Goal: Task Accomplishment & Management: Complete application form

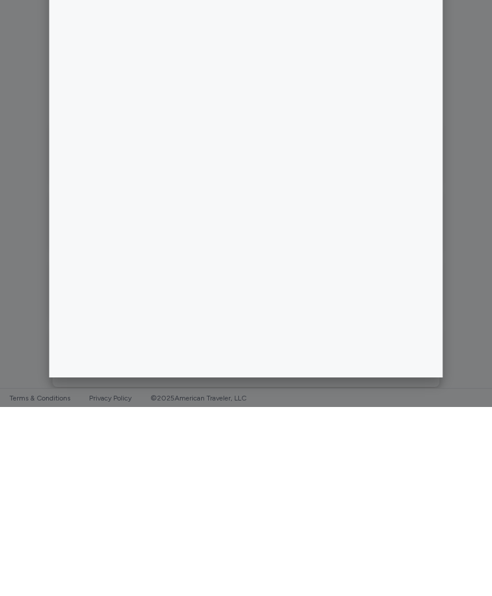
scroll to position [166, 0]
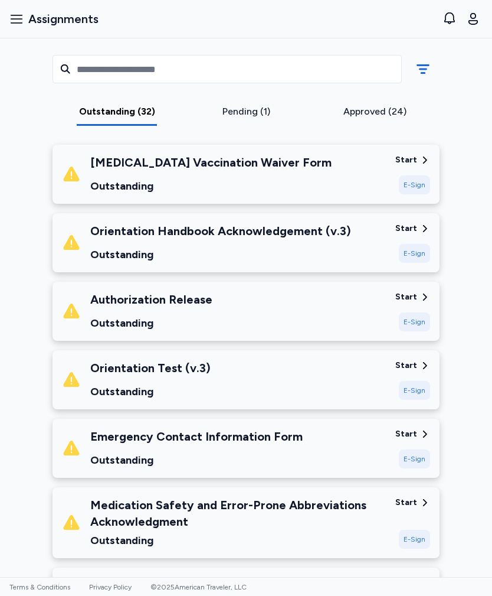
click at [286, 231] on div "Orientation Handbook Acknowledgement (v.3)" at bounding box center [220, 231] width 261 height 17
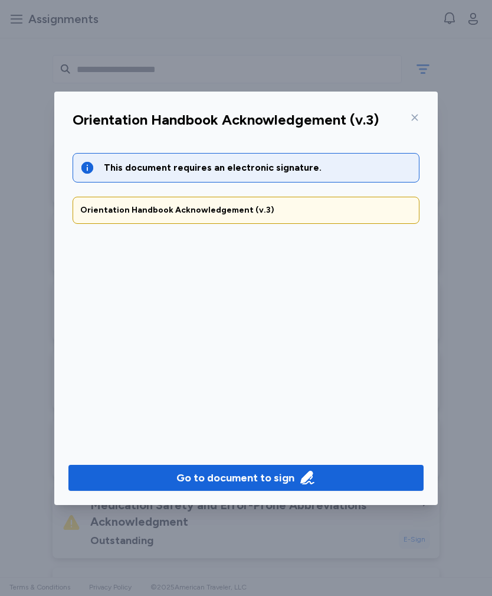
click at [169, 470] on span "Go to document to sign" at bounding box center [246, 477] width 336 height 17
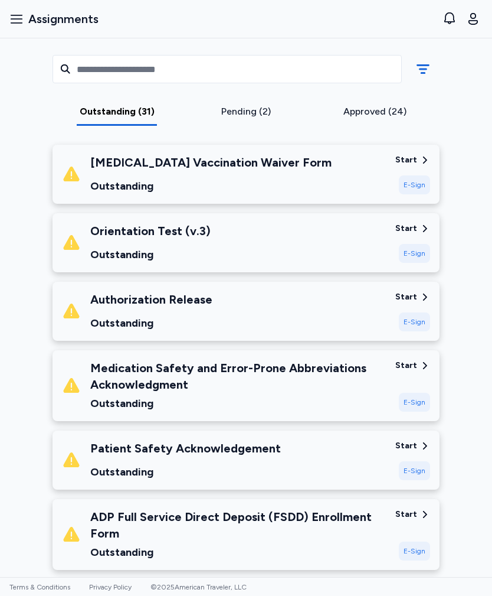
click at [295, 306] on div "Authorization Release Outstanding" at bounding box center [224, 311] width 324 height 40
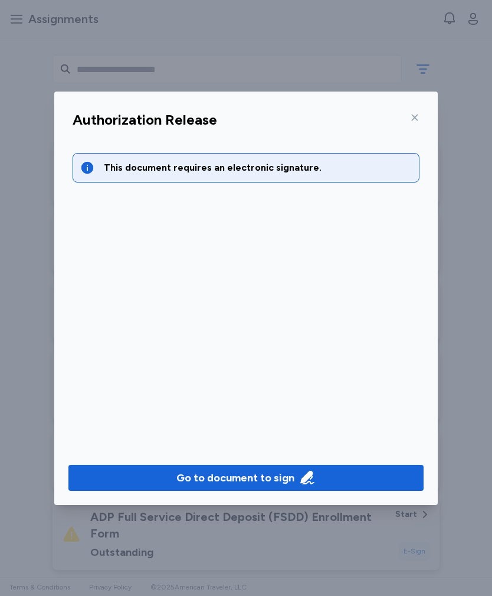
click at [414, 117] on icon at bounding box center [414, 117] width 9 height 9
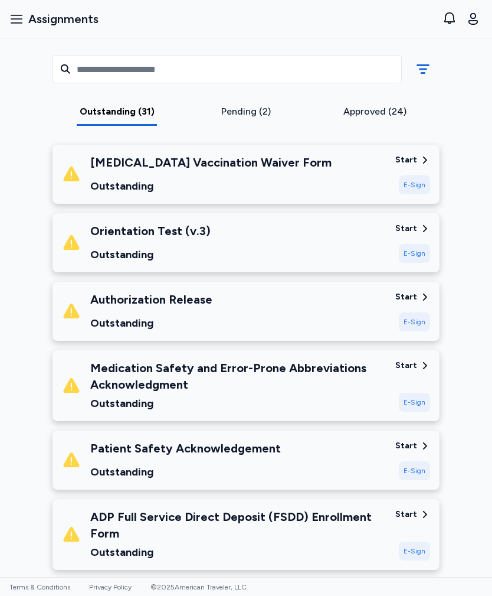
click at [328, 307] on div "Authorization Release Outstanding" at bounding box center [224, 311] width 324 height 40
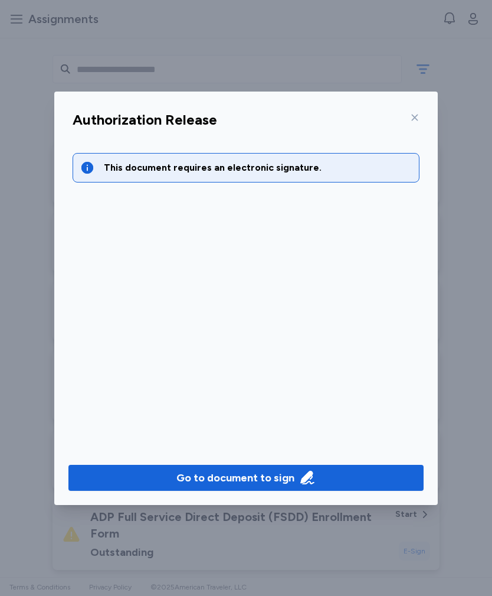
click at [198, 484] on div "Go to document to sign" at bounding box center [235, 477] width 118 height 17
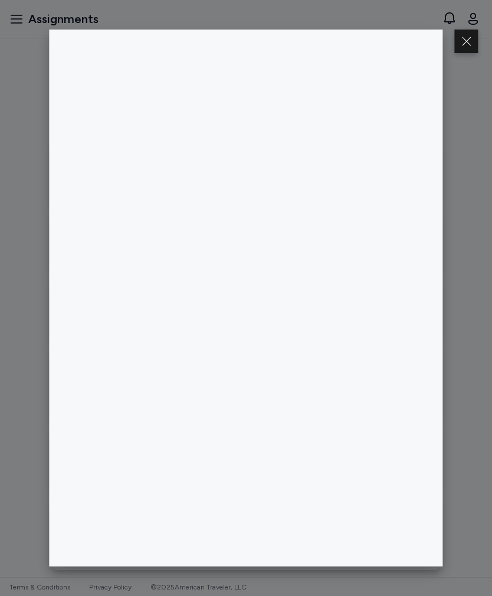
click at [486, 259] on div at bounding box center [246, 298] width 492 height 596
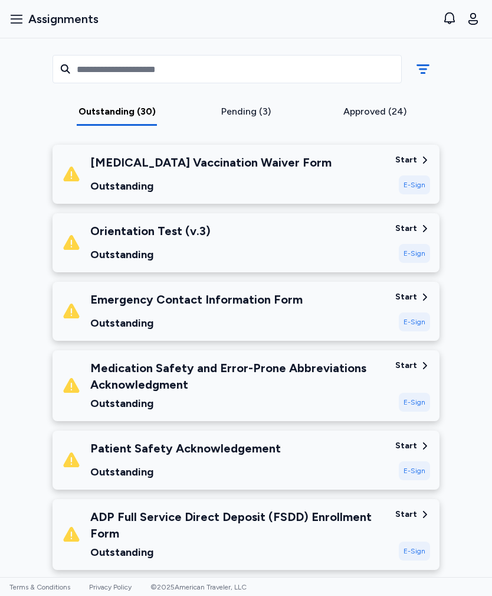
click at [414, 228] on div "Start" at bounding box center [406, 229] width 22 height 12
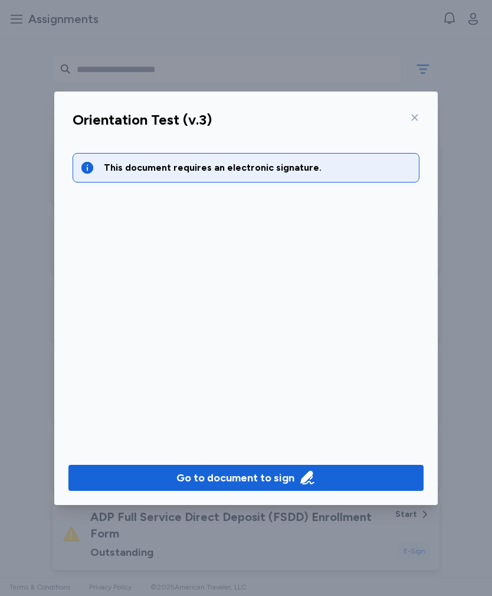
click at [310, 476] on icon "button" at bounding box center [307, 477] width 14 height 14
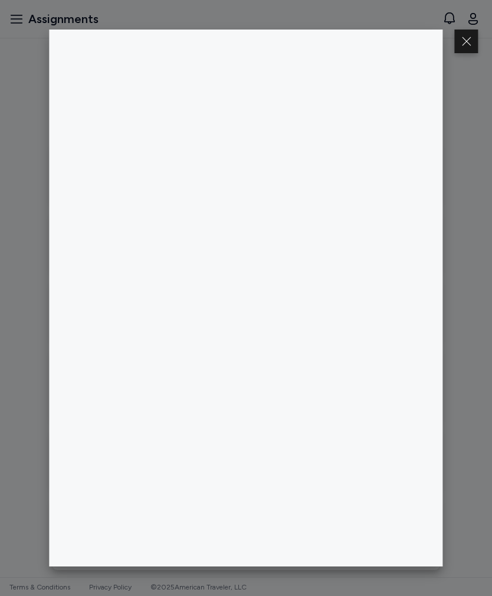
click at [466, 46] on button at bounding box center [467, 42] width 24 height 24
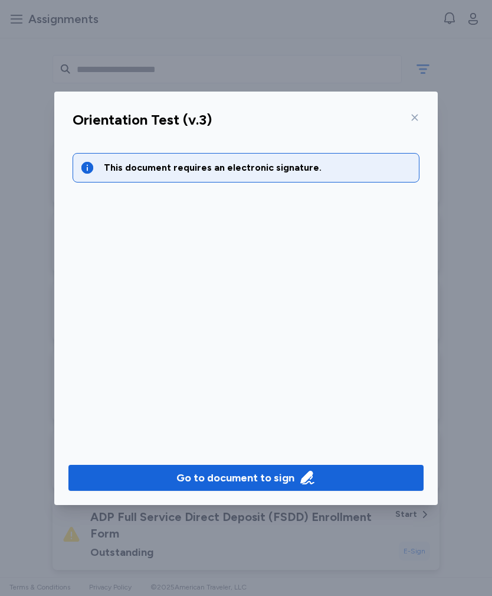
click at [418, 114] on icon at bounding box center [414, 117] width 9 height 9
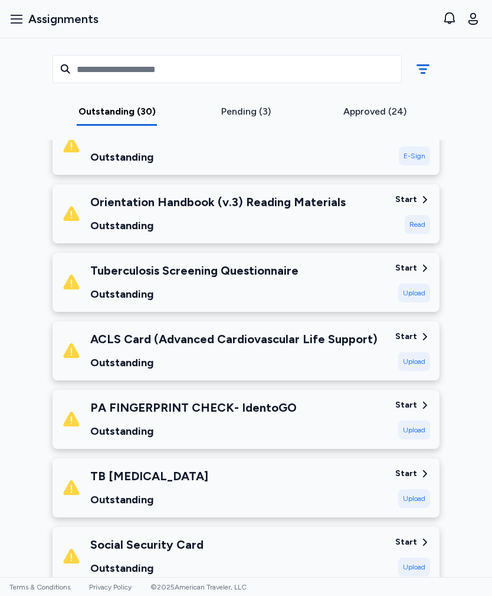
scroll to position [632, 0]
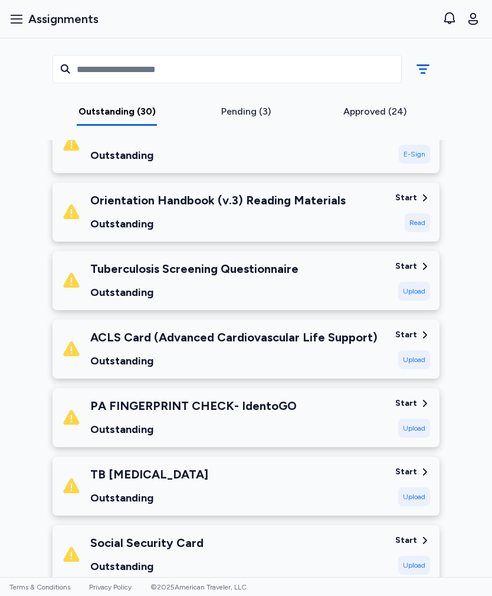
click at [404, 264] on div "Start" at bounding box center [406, 266] width 22 height 12
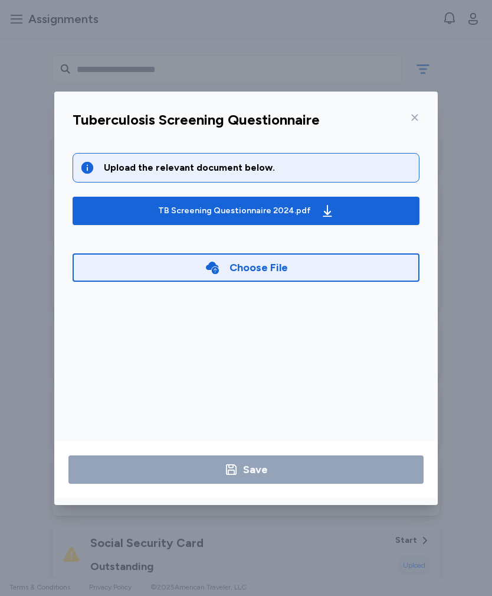
click at [375, 207] on span "TB Screening Questionnaire 2024.pdf" at bounding box center [246, 210] width 328 height 19
click at [336, 208] on span "TB Screening Questionnaire 2024.pdf" at bounding box center [246, 210] width 328 height 19
click at [321, 274] on div "Choose File" at bounding box center [246, 267] width 347 height 28
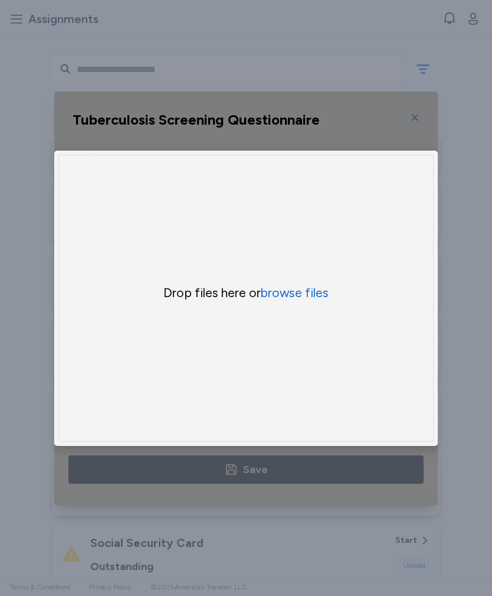
click at [303, 292] on button "browse files" at bounding box center [295, 292] width 68 height 17
click at [298, 301] on button "browse files" at bounding box center [295, 292] width 68 height 17
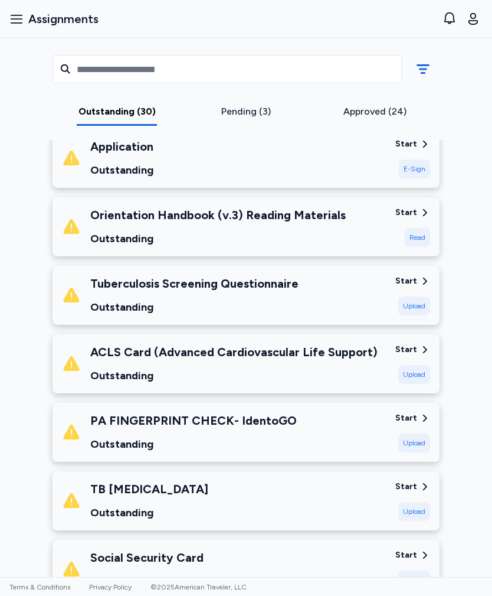
scroll to position [626, 0]
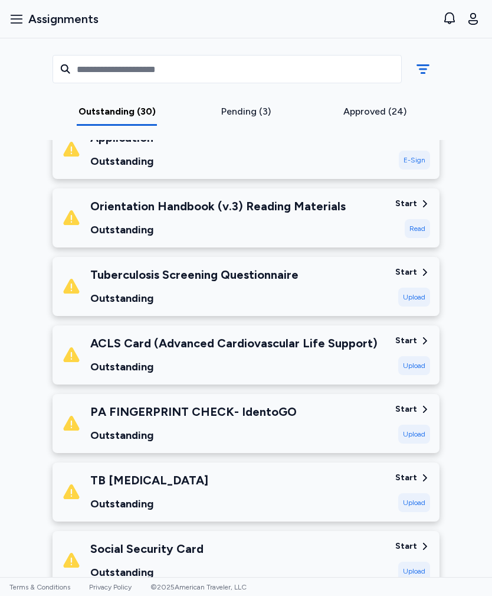
click at [358, 286] on div "Tuberculosis Screening Questionnaire Outstanding" at bounding box center [224, 286] width 324 height 40
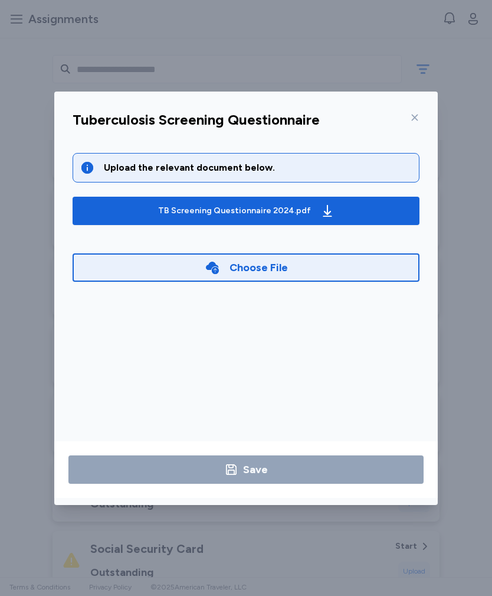
click at [315, 273] on div "Choose File" at bounding box center [246, 267] width 347 height 28
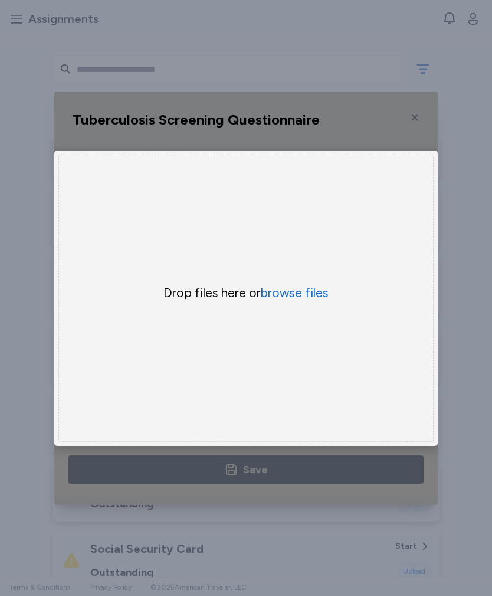
click at [306, 295] on button "browse files" at bounding box center [295, 292] width 68 height 17
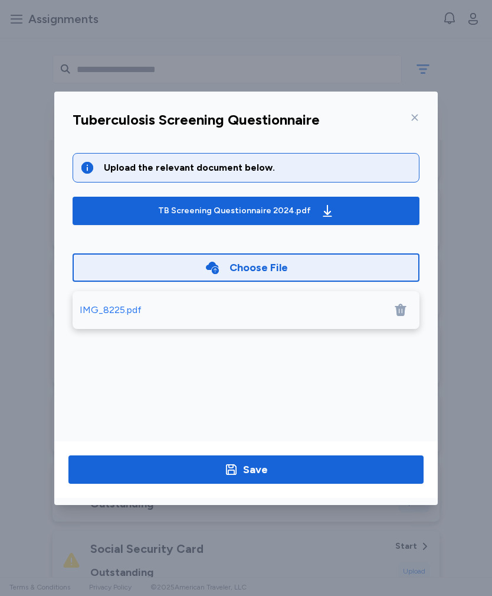
click at [110, 309] on div "IMG_8225.pdf" at bounding box center [111, 310] width 62 height 14
click at [280, 471] on span "Save" at bounding box center [246, 469] width 336 height 17
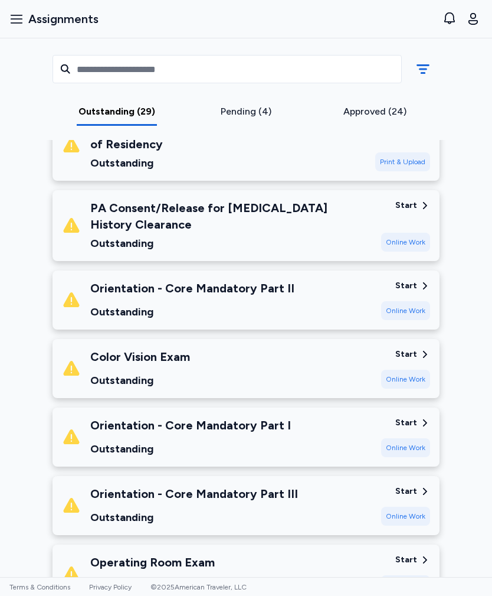
scroll to position [1685, 0]
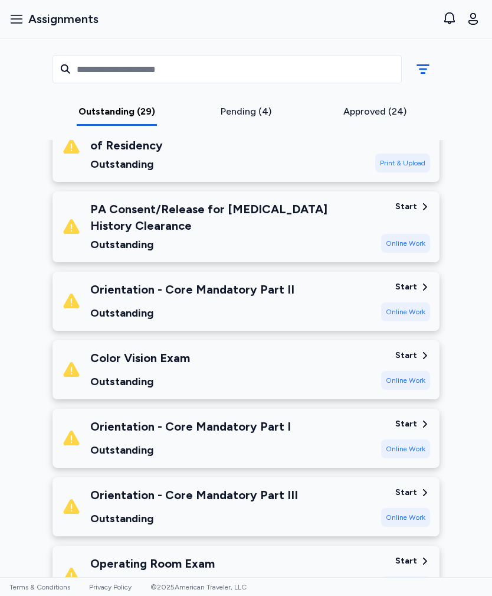
click at [410, 420] on div "Start" at bounding box center [406, 424] width 22 height 12
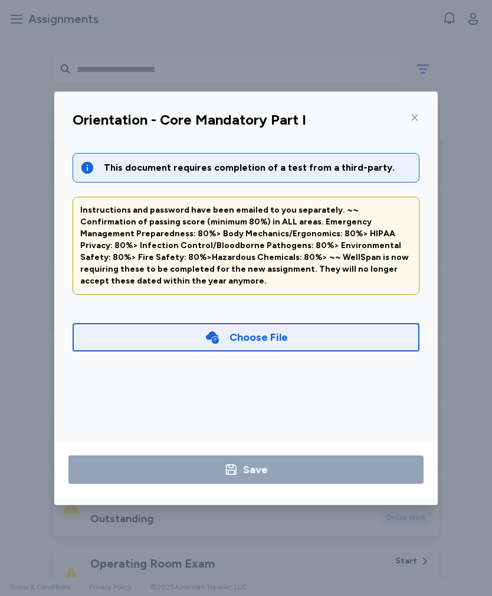
click at [405, 118] on div at bounding box center [412, 117] width 14 height 19
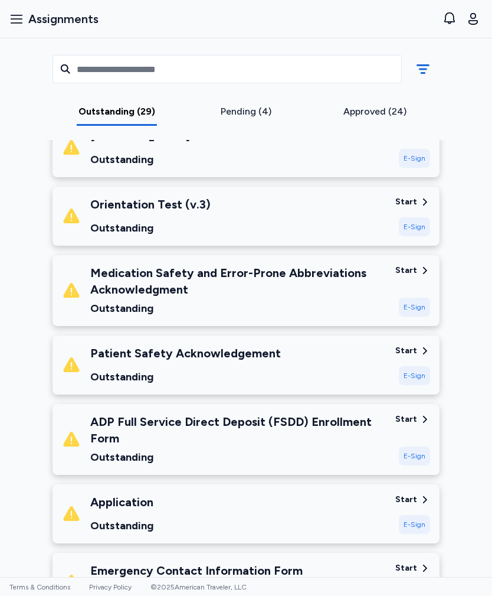
scroll to position [182, 0]
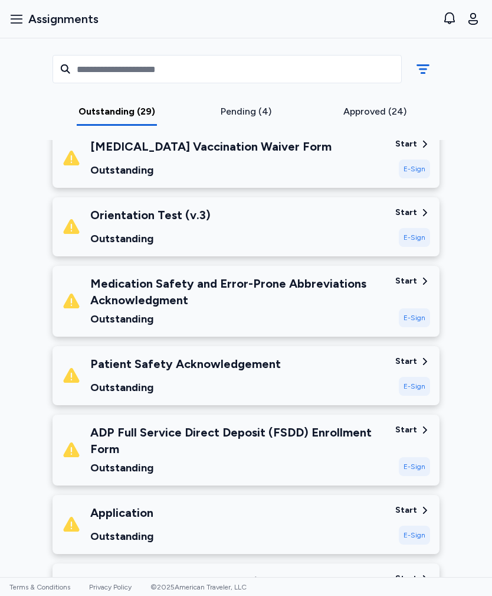
click at [405, 360] on div "Start" at bounding box center [406, 361] width 22 height 12
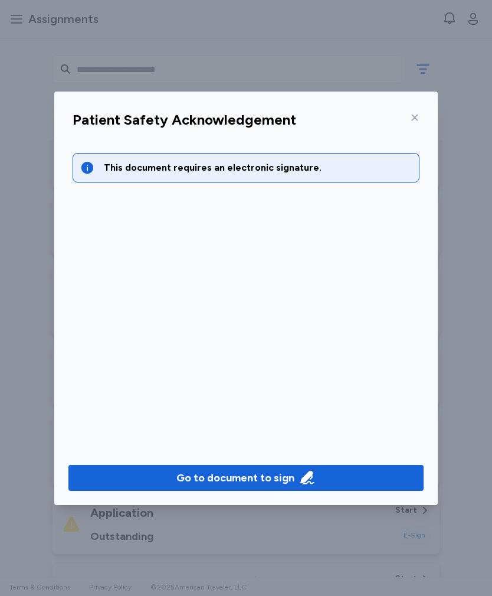
click at [256, 474] on div "Go to document to sign" at bounding box center [235, 477] width 118 height 17
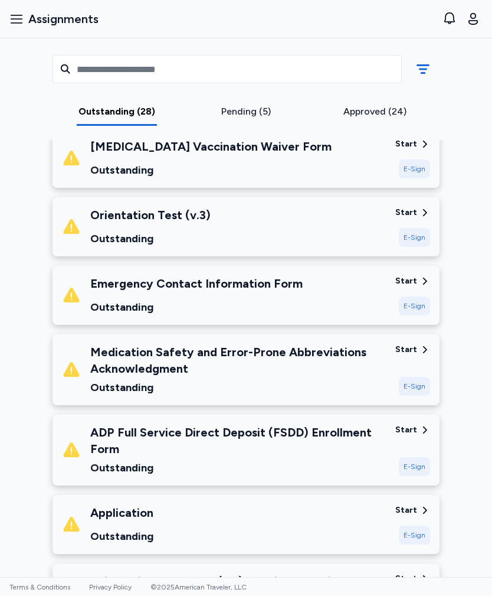
click at [370, 358] on div "Medication Safety and Error-Prone Abbreviations Acknowledgment" at bounding box center [238, 360] width 296 height 33
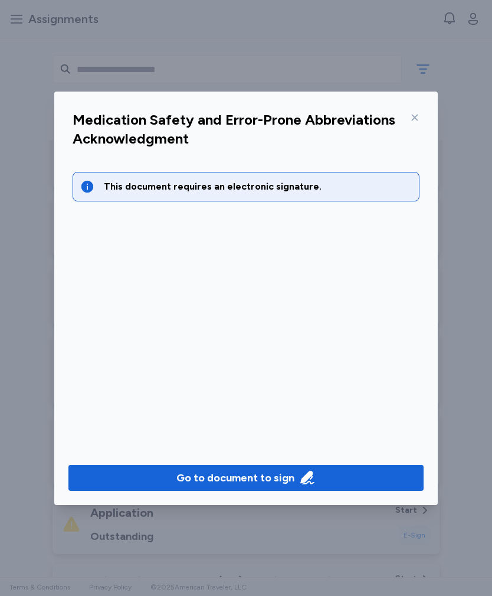
click at [386, 475] on span "Go to document to sign" at bounding box center [246, 477] width 336 height 17
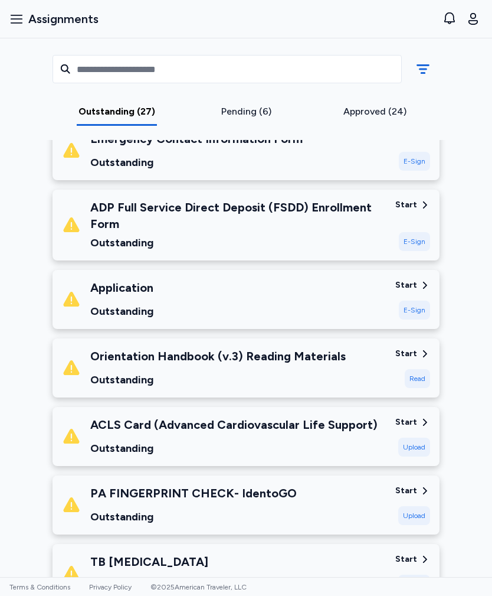
scroll to position [327, 0]
click at [349, 304] on div "Application Outstanding" at bounding box center [224, 299] width 324 height 40
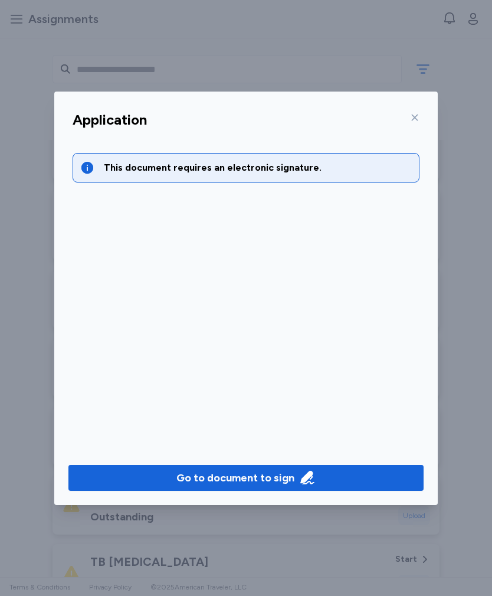
click at [313, 474] on icon "button" at bounding box center [307, 477] width 17 height 17
